Goal: Communication & Community: Ask a question

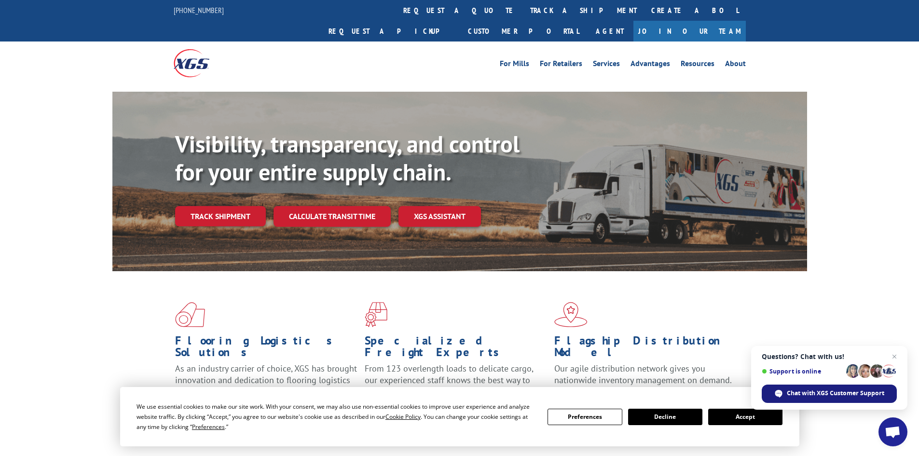
click at [845, 392] on span "Chat with XGS Customer Support" at bounding box center [835, 393] width 97 height 9
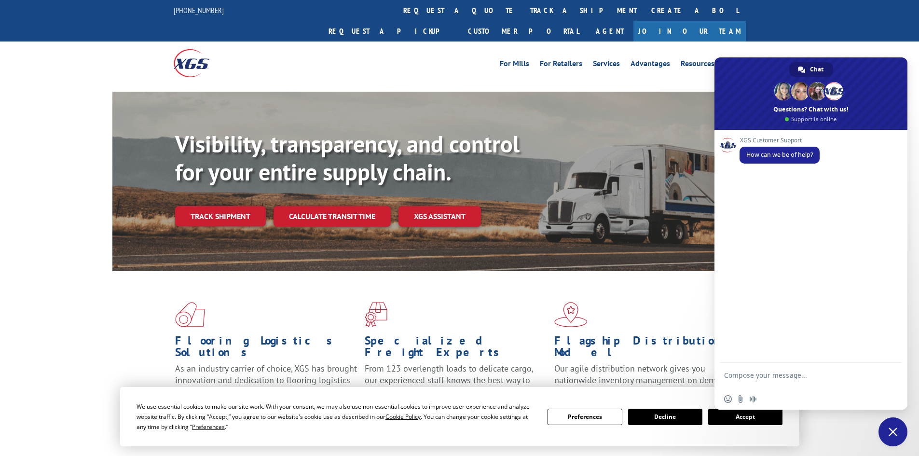
click at [794, 379] on textarea "Compose your message..." at bounding box center [800, 379] width 152 height 17
click at [730, 379] on textarea "i'm checking up on a pick up return" at bounding box center [800, 376] width 152 height 9
click at [860, 382] on form "I'm checking up on a pick up return" at bounding box center [800, 377] width 152 height 26
click at [853, 374] on textarea "I'm checking up on a pick up return" at bounding box center [800, 376] width 152 height 9
click at [198, 2] on div "[PHONE_NUMBER] request a quote track a shipment Create a BOL Request a pickup C…" at bounding box center [460, 20] width 572 height 41
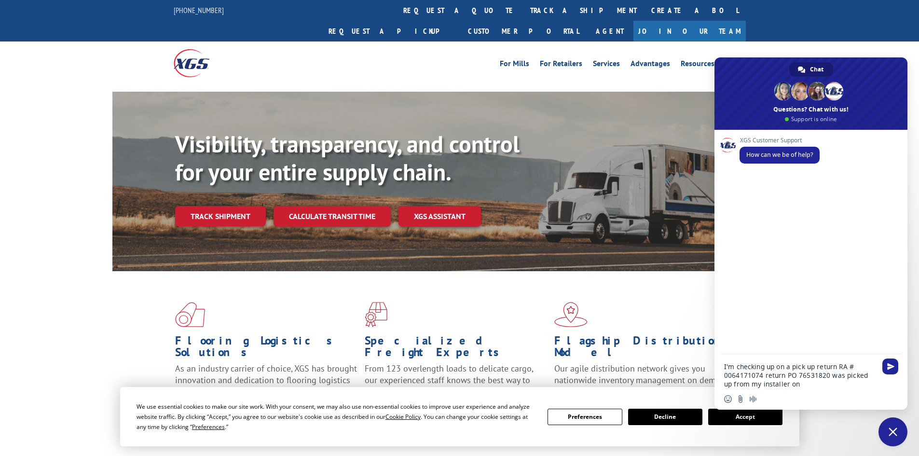
click at [806, 385] on textarea "I'm checking up on a pick up return RA # 0064171074 return PO 76531820 was pick…" at bounding box center [800, 375] width 152 height 26
click at [754, 375] on textarea "I'm checking up on a pick up return RA # 0064171074 return PO 76531820 was pick…" at bounding box center [800, 366] width 152 height 43
click at [846, 386] on textarea "I'm checking up on a pick up return RA # 0064171074 return PO 76531820 was pick…" at bounding box center [800, 366] width 152 height 43
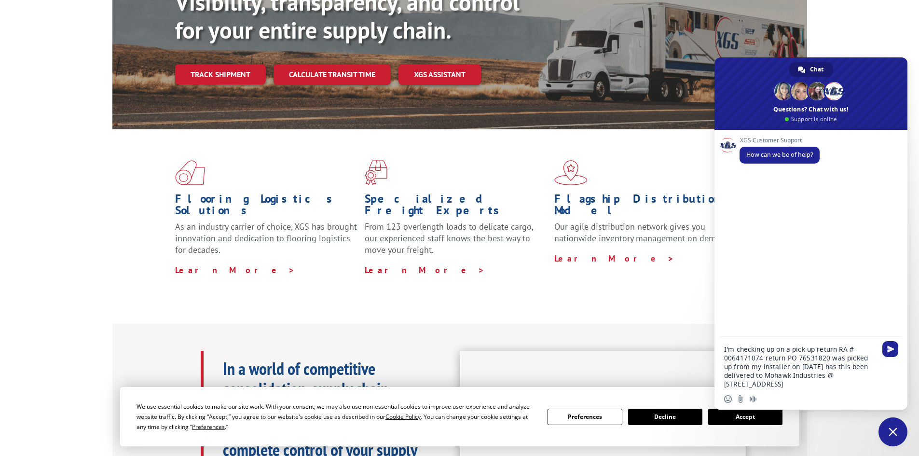
scroll to position [145, 0]
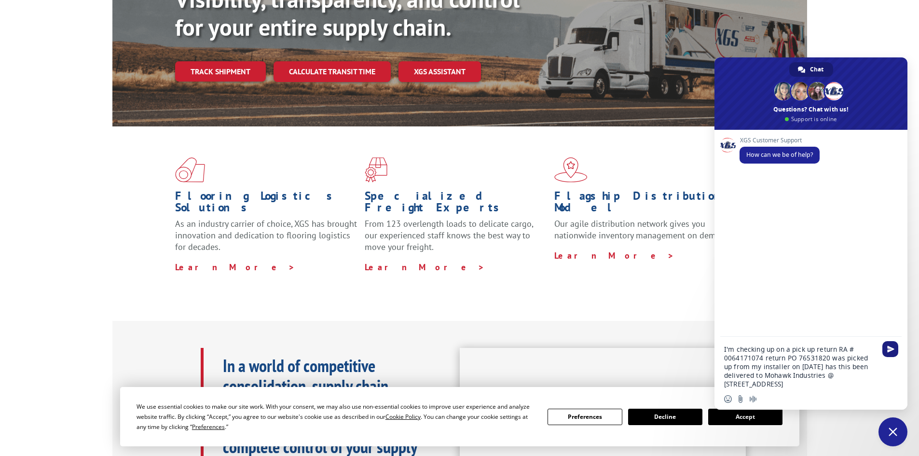
type textarea "I'm checking up on a pick up return RA # 0064171074 return PO 76531820 was pick…"
click at [892, 348] on span "Send" at bounding box center [890, 348] width 7 height 7
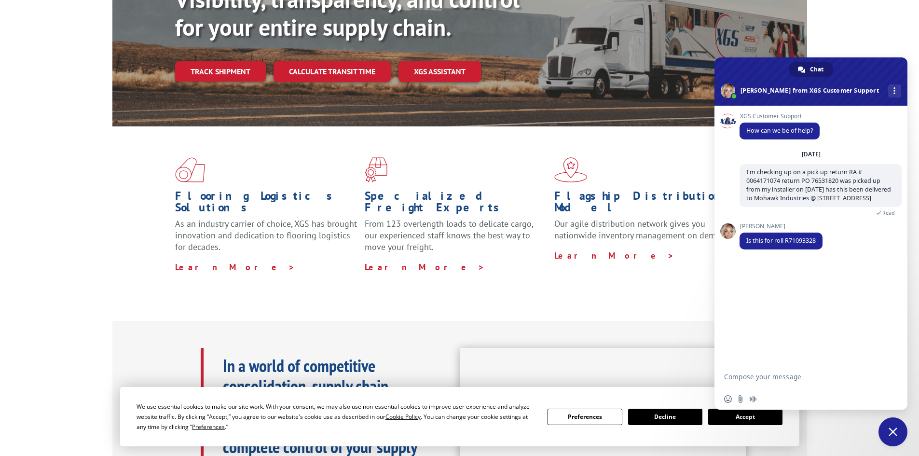
click at [800, 377] on textarea "Compose your message..." at bounding box center [800, 376] width 152 height 9
type textarea "yes"
click at [890, 376] on span "Send" at bounding box center [890, 376] width 7 height 7
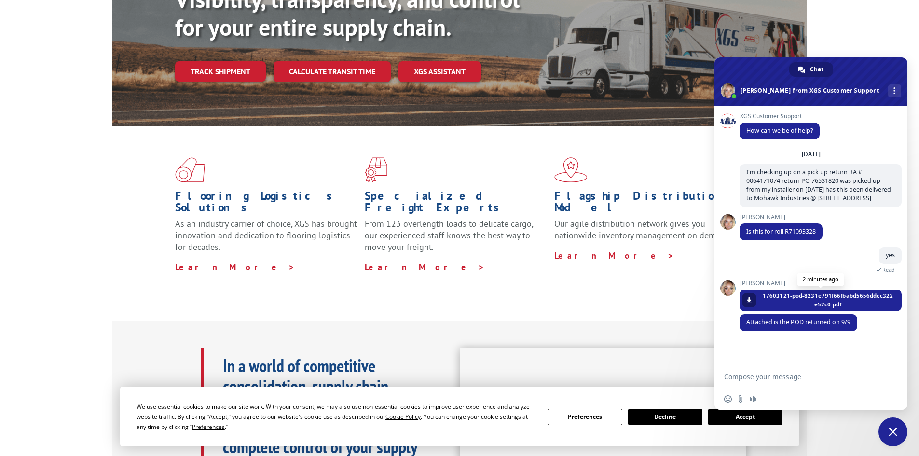
click at [747, 303] on span at bounding box center [749, 300] width 6 height 6
click at [826, 384] on form at bounding box center [800, 377] width 152 height 26
click at [824, 379] on textarea "Compose your message..." at bounding box center [800, 376] width 152 height 9
type textarea "y"
type textarea "t"
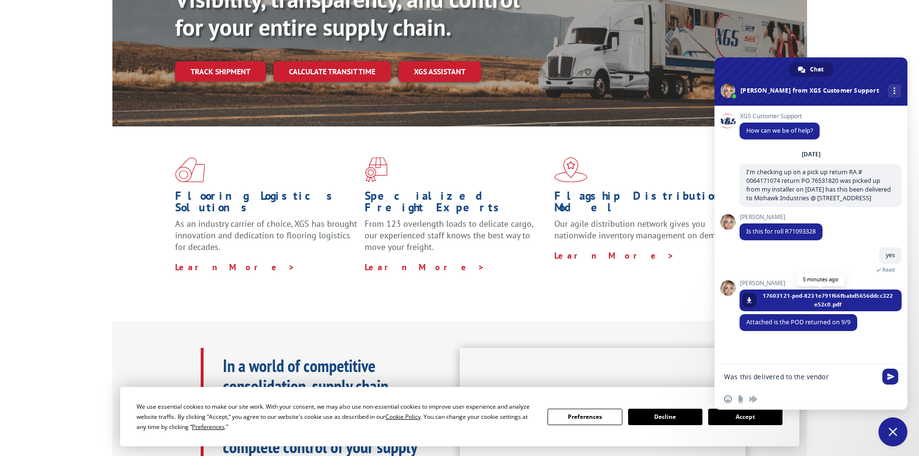
click at [751, 303] on span at bounding box center [749, 300] width 6 height 6
click at [779, 374] on textarea "Was this delivered to the vendor" at bounding box center [800, 376] width 152 height 9
type textarea "Was this deliveredthank you to the vendor"
drag, startPoint x: 868, startPoint y: 375, endPoint x: 567, endPoint y: 427, distance: 305.4
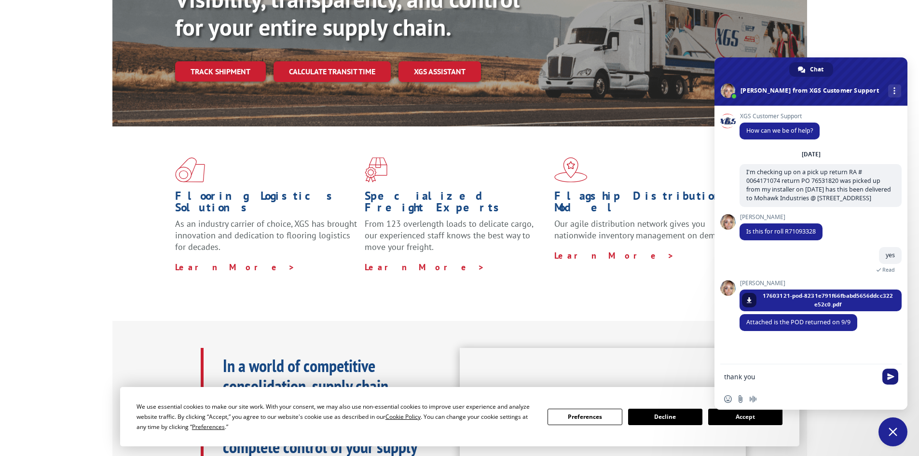
type textarea "thank you"
click at [888, 373] on span "Send" at bounding box center [890, 376] width 7 height 7
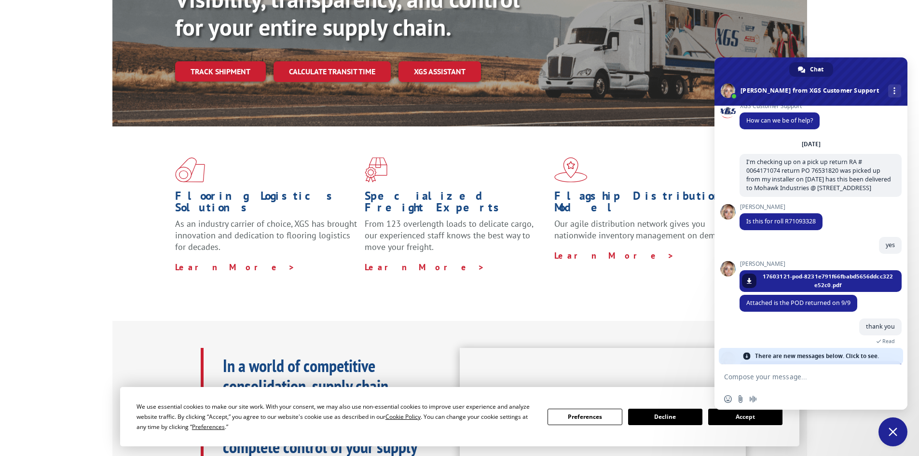
scroll to position [21, 0]
